Goal: Task Accomplishment & Management: Manage account settings

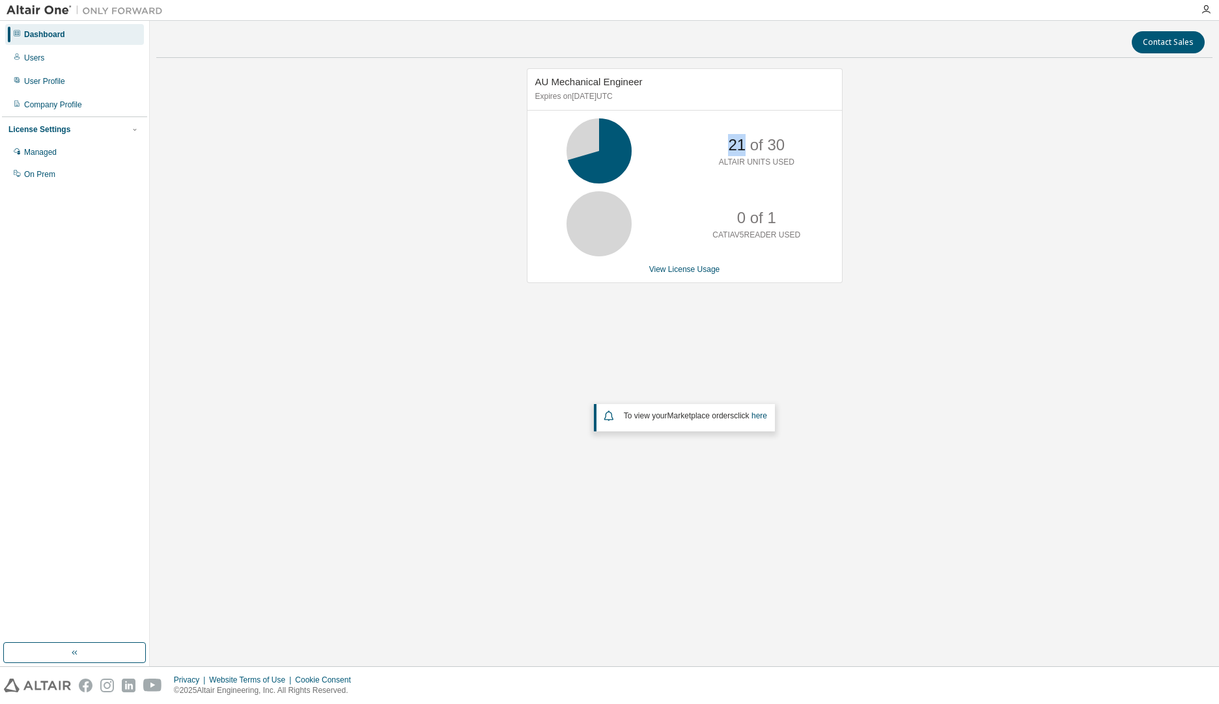
drag, startPoint x: 742, startPoint y: 141, endPoint x: 717, endPoint y: 144, distance: 25.5
click at [717, 144] on div "21 of 30 ALTAIR UNITS USED" at bounding box center [756, 150] width 104 height 65
click at [669, 273] on link "View License Usage" at bounding box center [684, 269] width 71 height 9
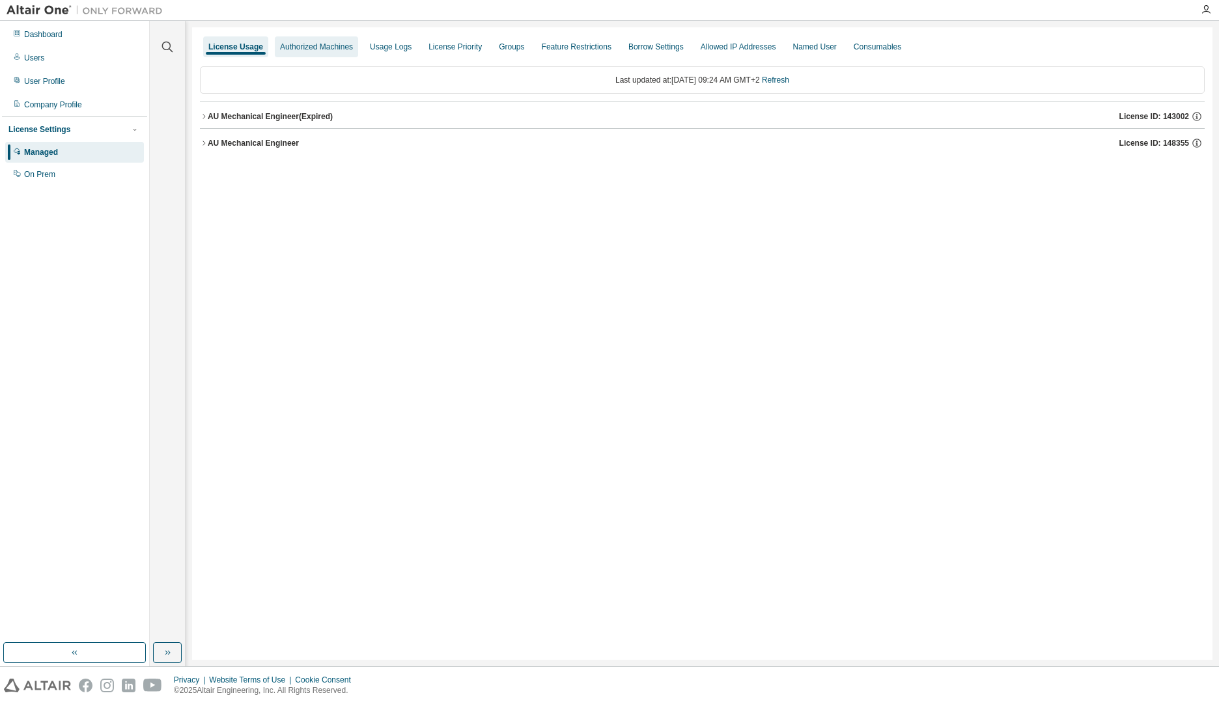
click at [318, 46] on div "Authorized Machines" at bounding box center [316, 47] width 73 height 10
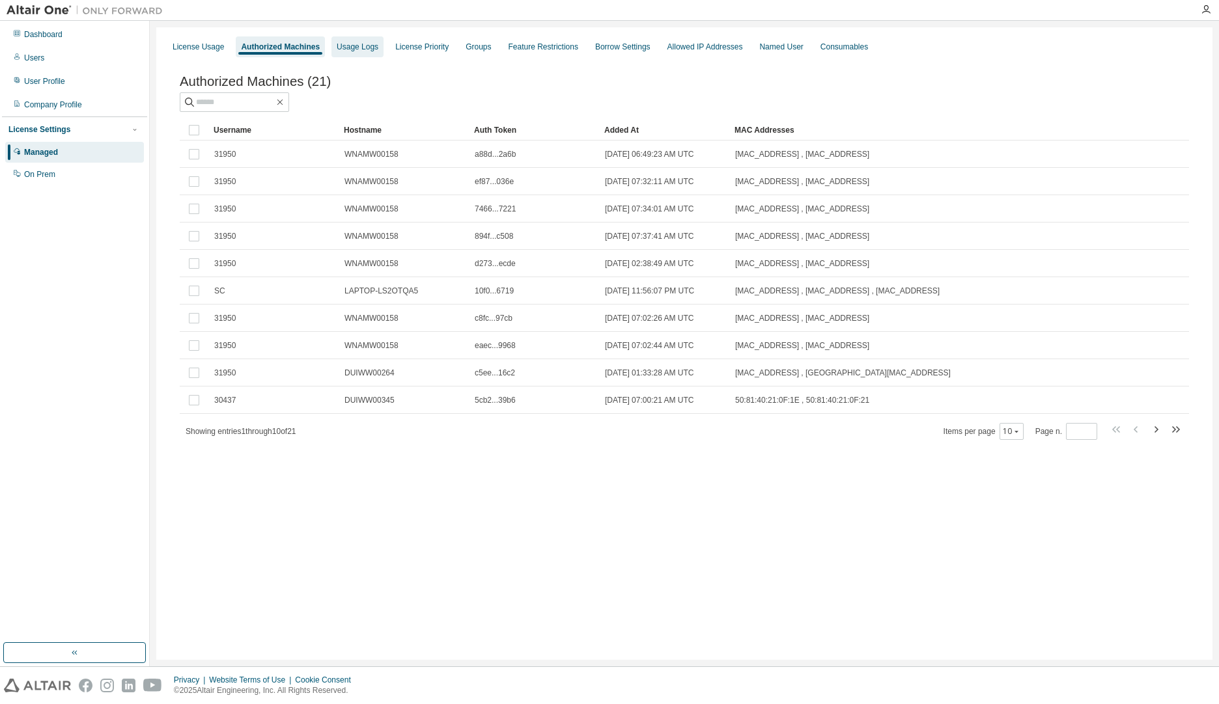
click at [347, 51] on div "Usage Logs" at bounding box center [358, 47] width 42 height 10
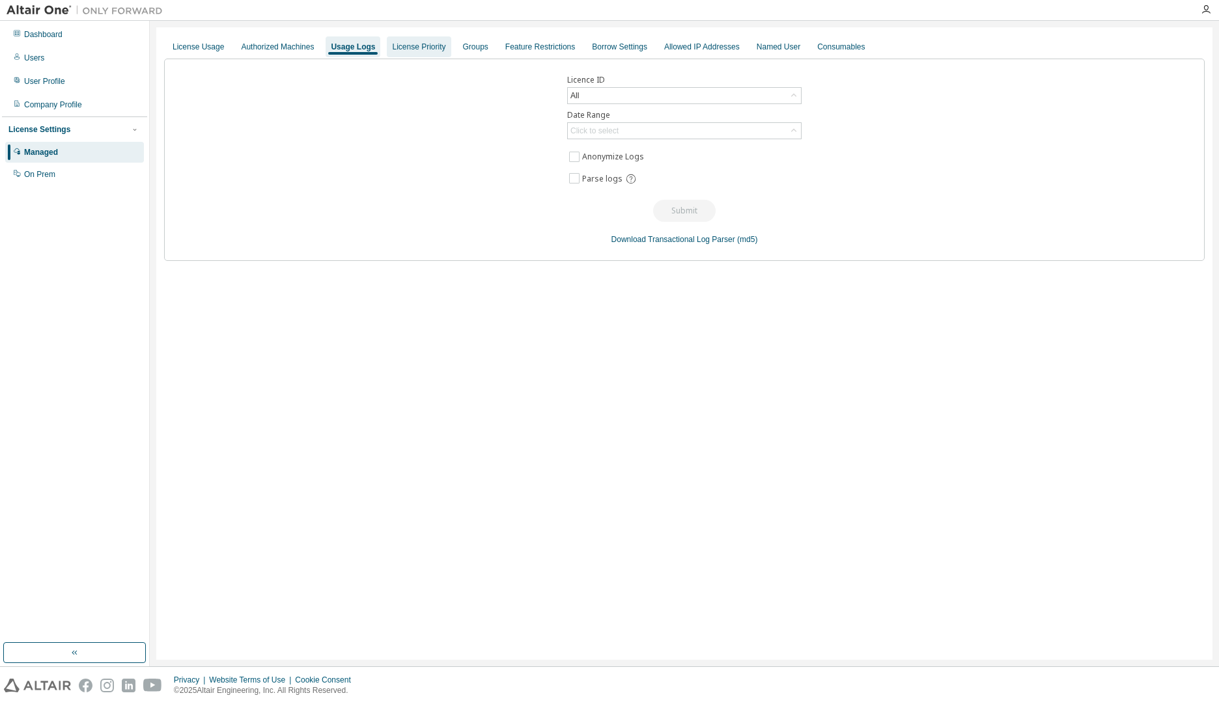
click at [404, 51] on div "License Priority" at bounding box center [418, 47] width 53 height 10
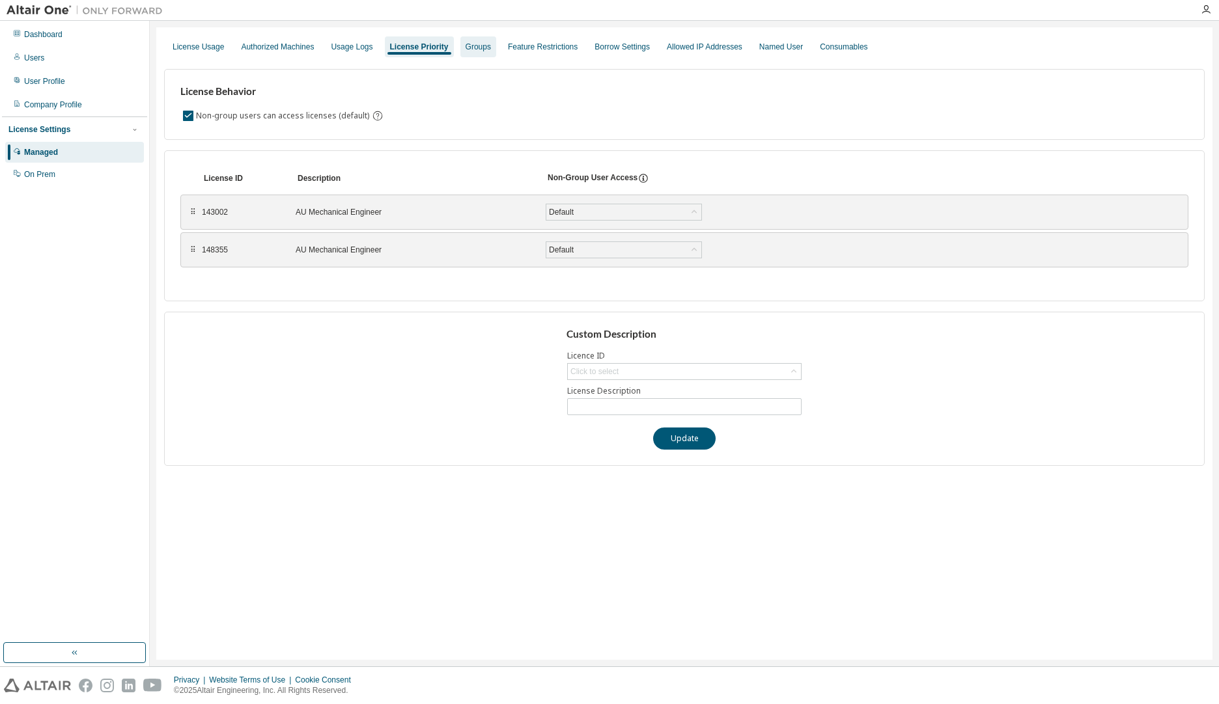
click at [482, 53] on div "Groups" at bounding box center [478, 46] width 36 height 21
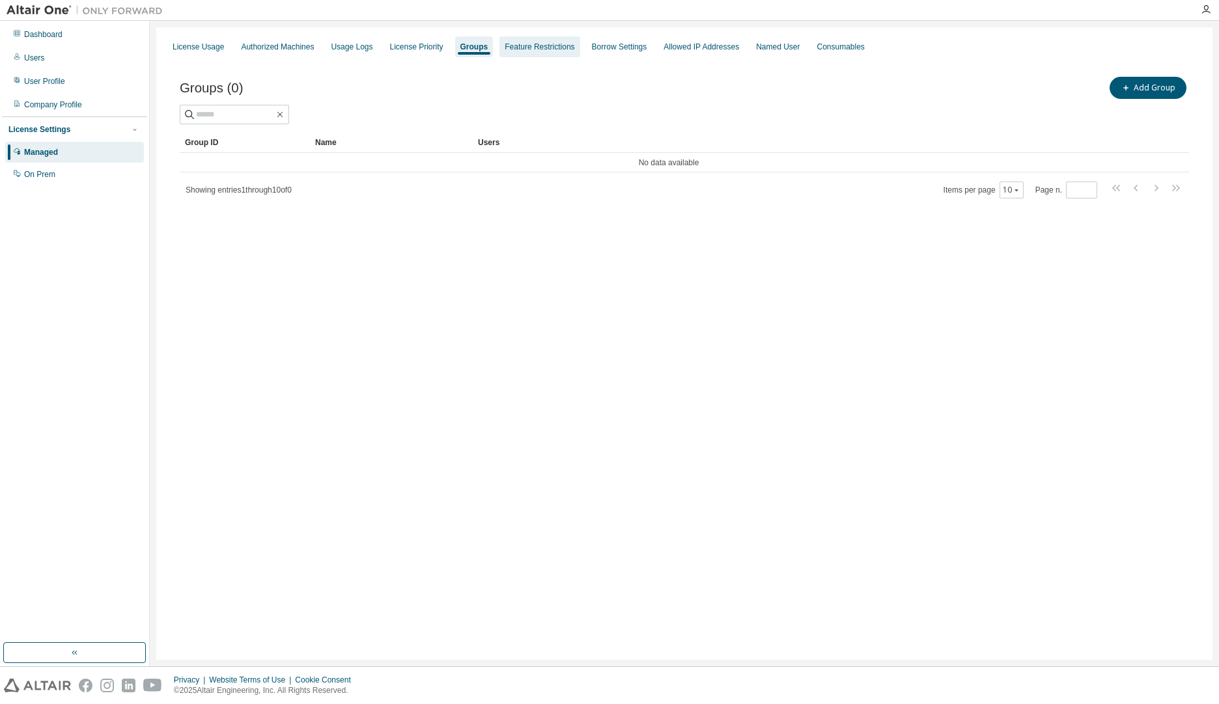
click at [513, 53] on div "Feature Restrictions" at bounding box center [539, 46] width 80 height 21
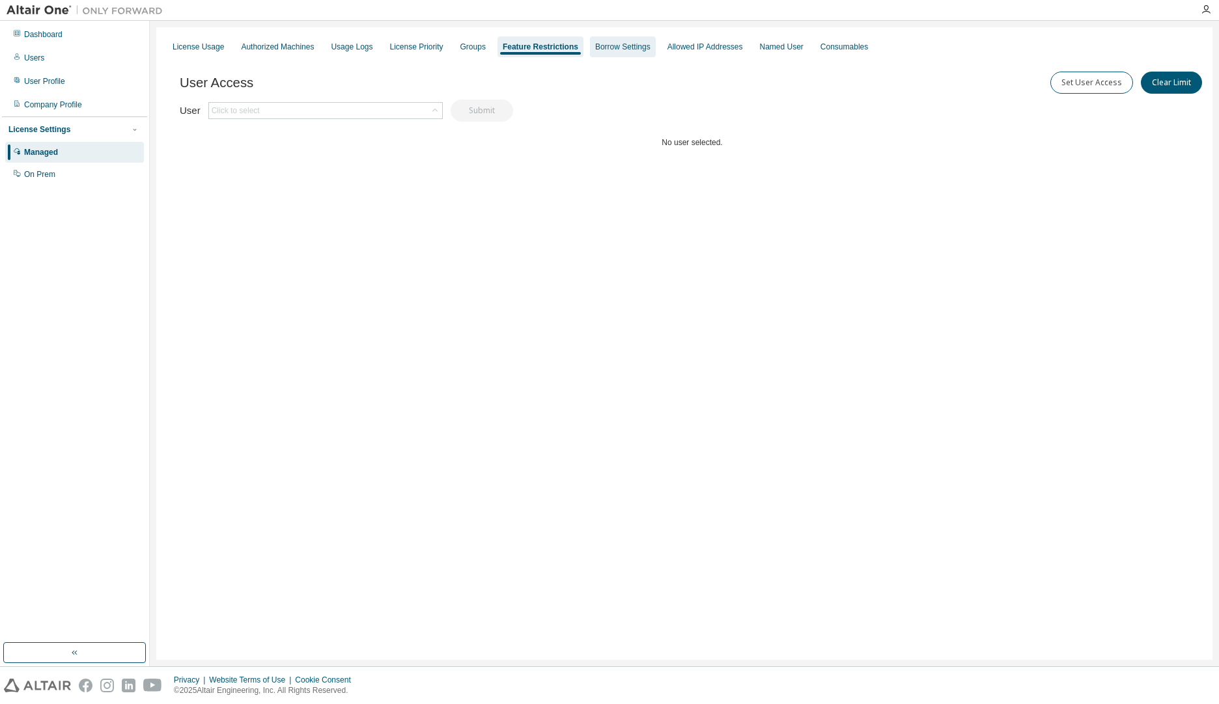
click at [609, 50] on div "Borrow Settings" at bounding box center [622, 47] width 55 height 10
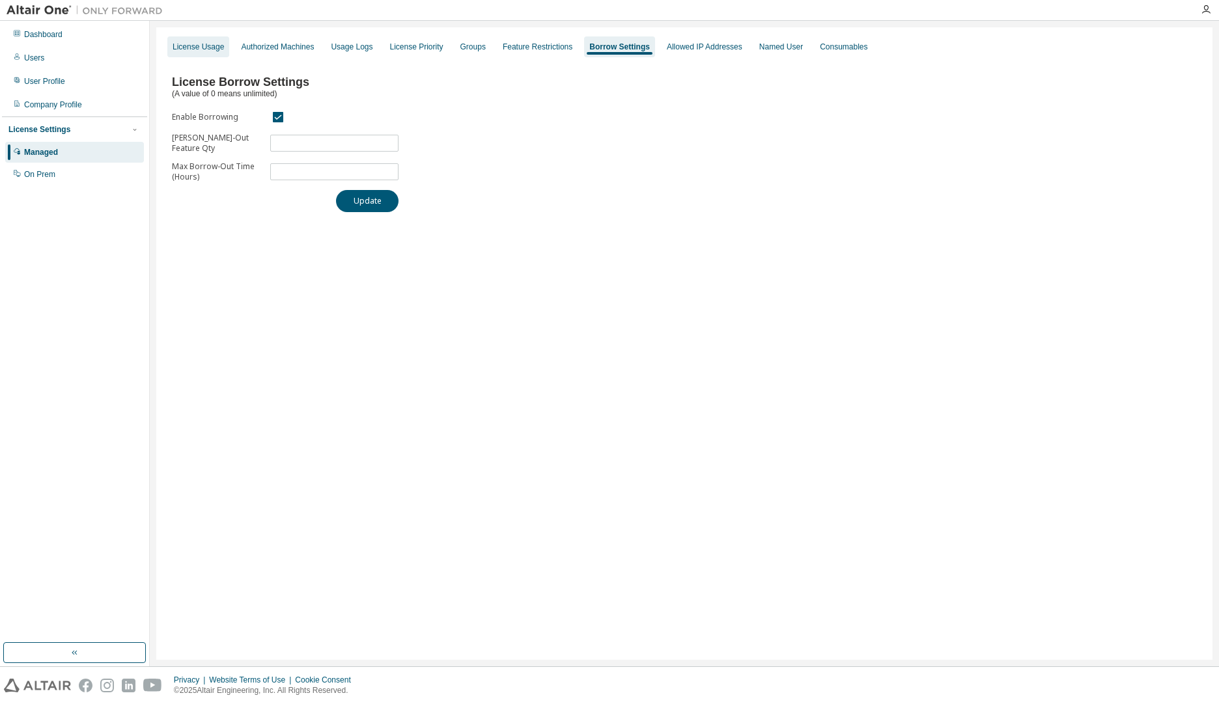
click at [213, 51] on div "License Usage" at bounding box center [198, 47] width 51 height 10
